Goal: Task Accomplishment & Management: Complete application form

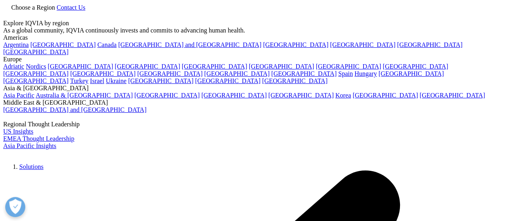
click at [249, 70] on link "[GEOGRAPHIC_DATA]" at bounding box center [281, 66] width 65 height 7
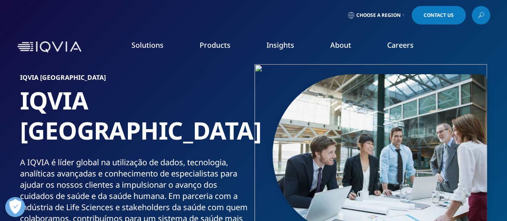
click at [398, 51] on li "Careers IQVIA Careers Overview Our Company Culture Benefits Life at IQVIA Blog …" at bounding box center [400, 53] width 63 height 26
click at [398, 48] on link "Careers" at bounding box center [400, 45] width 26 height 10
click at [276, 128] on link "View Open Roles" at bounding box center [313, 130] width 112 height 9
